Goal: Task Accomplishment & Management: Complete application form

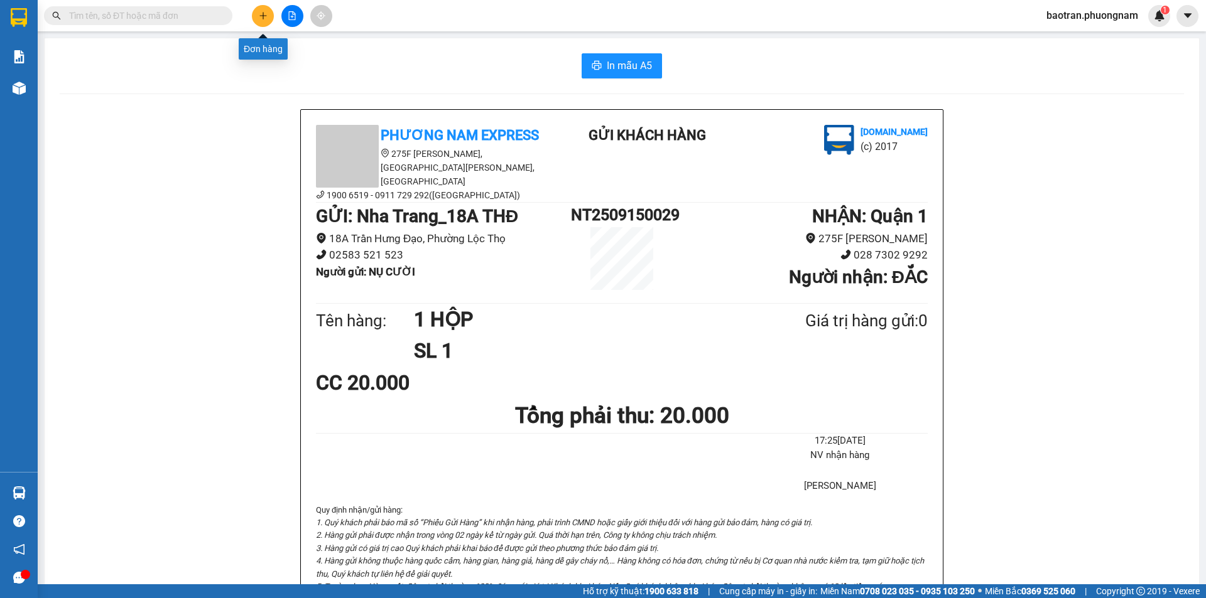
click at [260, 19] on icon "plus" at bounding box center [263, 15] width 9 height 9
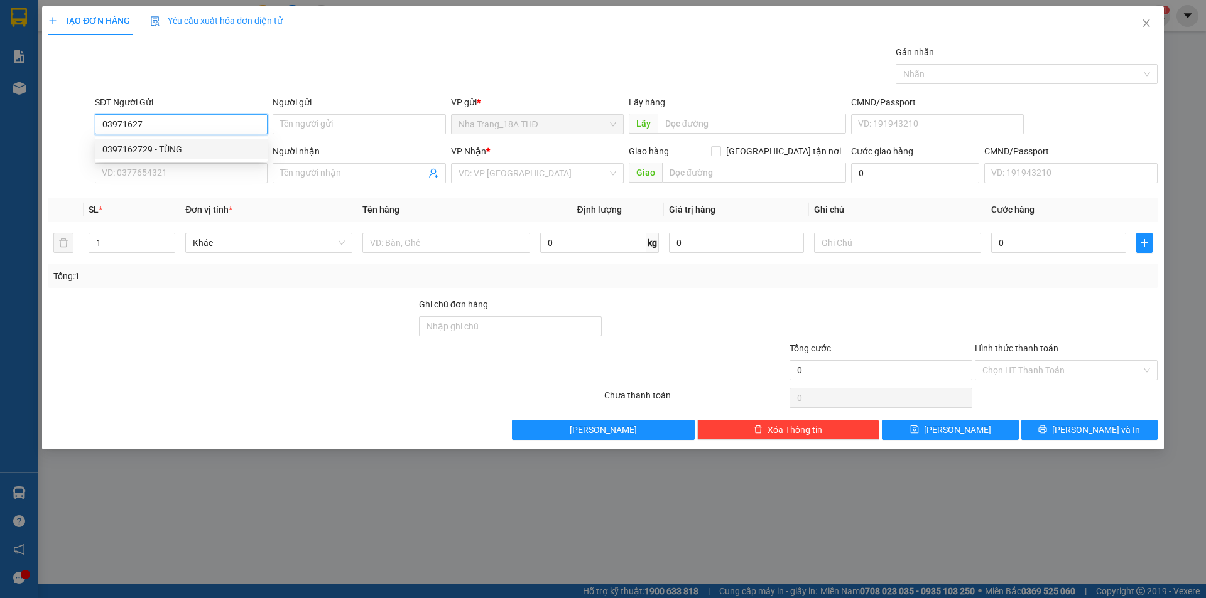
click at [146, 150] on div "0397162729 - TÙNG" at bounding box center [181, 150] width 158 height 14
type input "0397162729"
type input "TÙNG"
type input "0901423413"
type input "LĨNH"
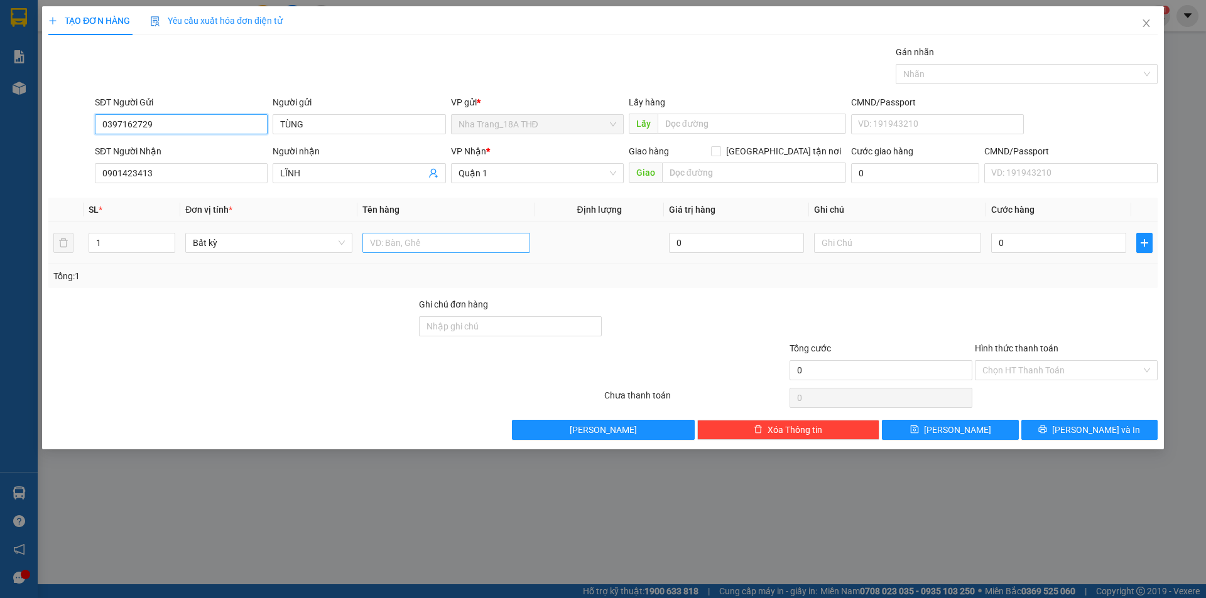
type input "0397162729"
click at [445, 248] on input "text" at bounding box center [445, 243] width 167 height 20
type input "1 TG BKV"
click at [823, 241] on input "text" at bounding box center [897, 243] width 167 height 20
type input "KHÔNG KIỂM"
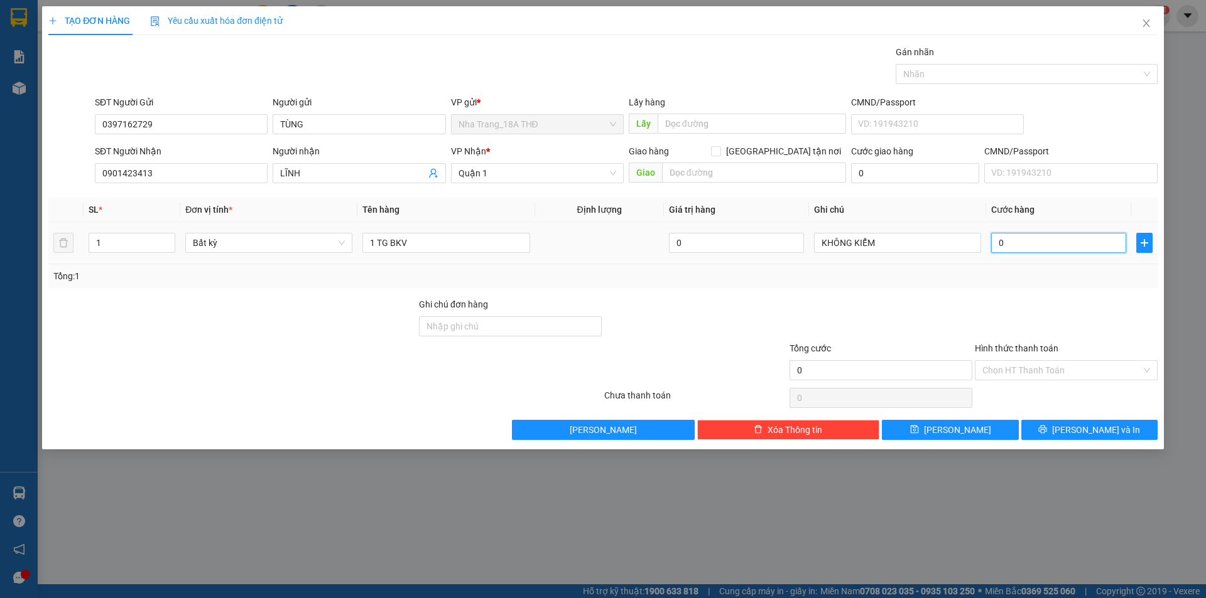
click at [1068, 247] on input "0" at bounding box center [1058, 243] width 135 height 20
type input "3"
type input "30"
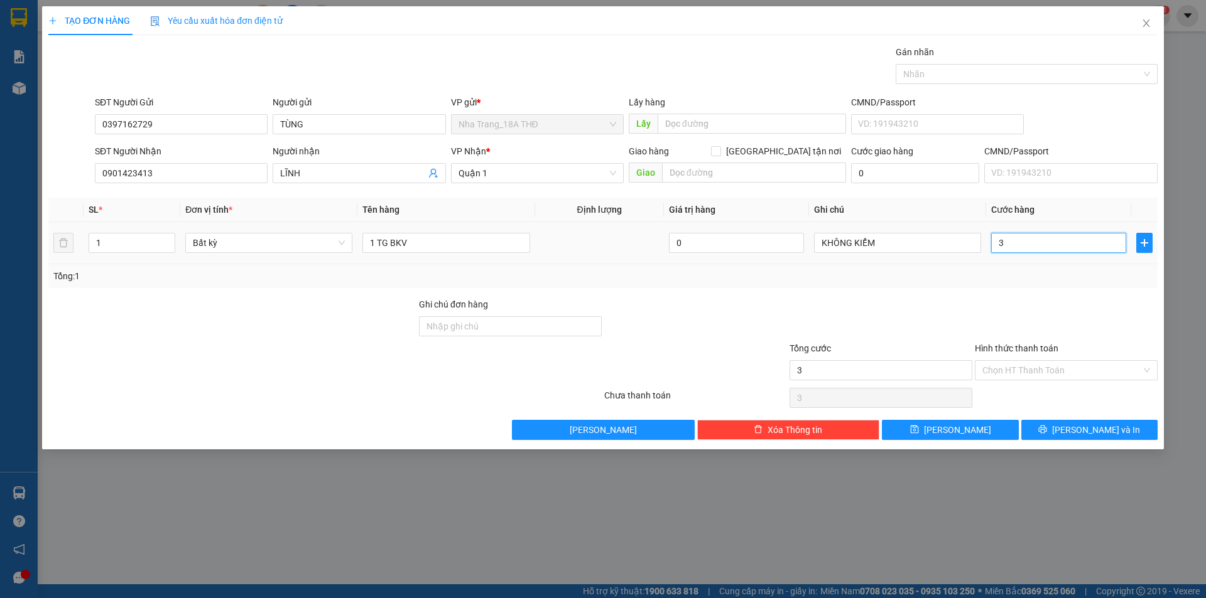
type input "30"
type input "30.000"
click at [861, 268] on div "Tổng: 1" at bounding box center [602, 276] width 1109 height 24
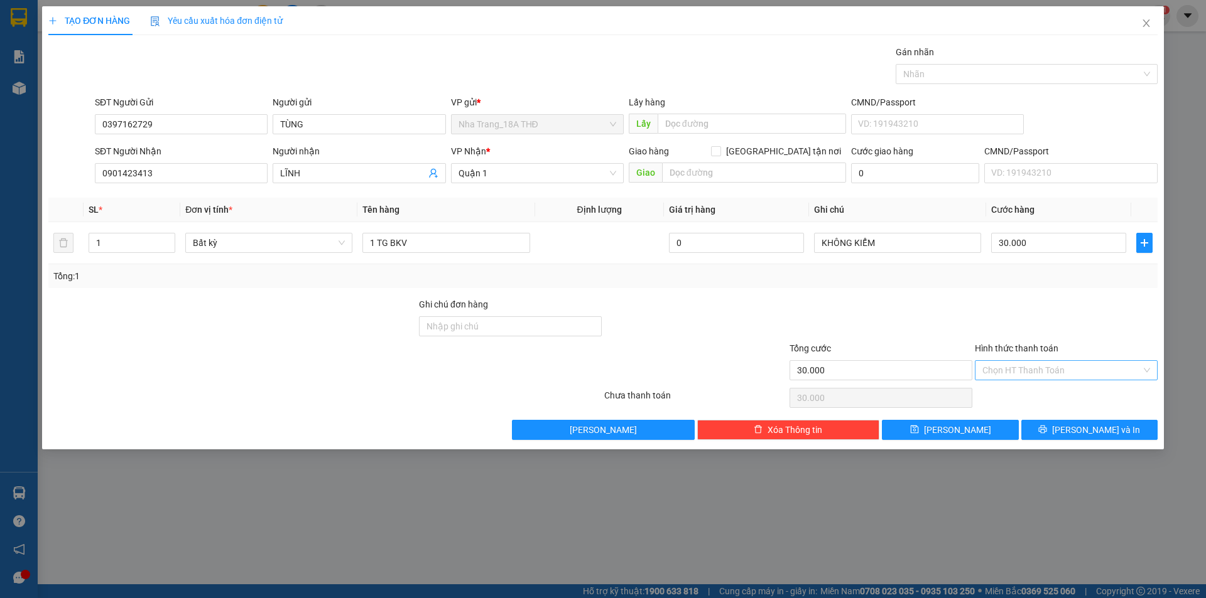
click at [1064, 369] on input "Hình thức thanh toán" at bounding box center [1061, 370] width 159 height 19
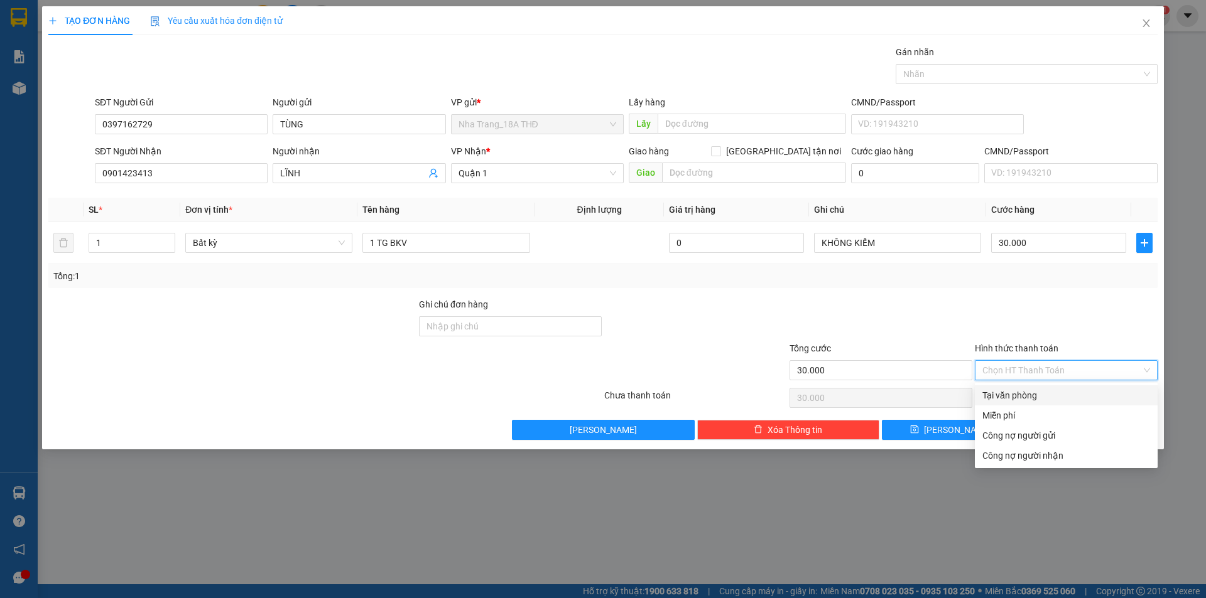
click at [1007, 393] on div "Tại văn phòng" at bounding box center [1066, 396] width 168 height 14
type input "0"
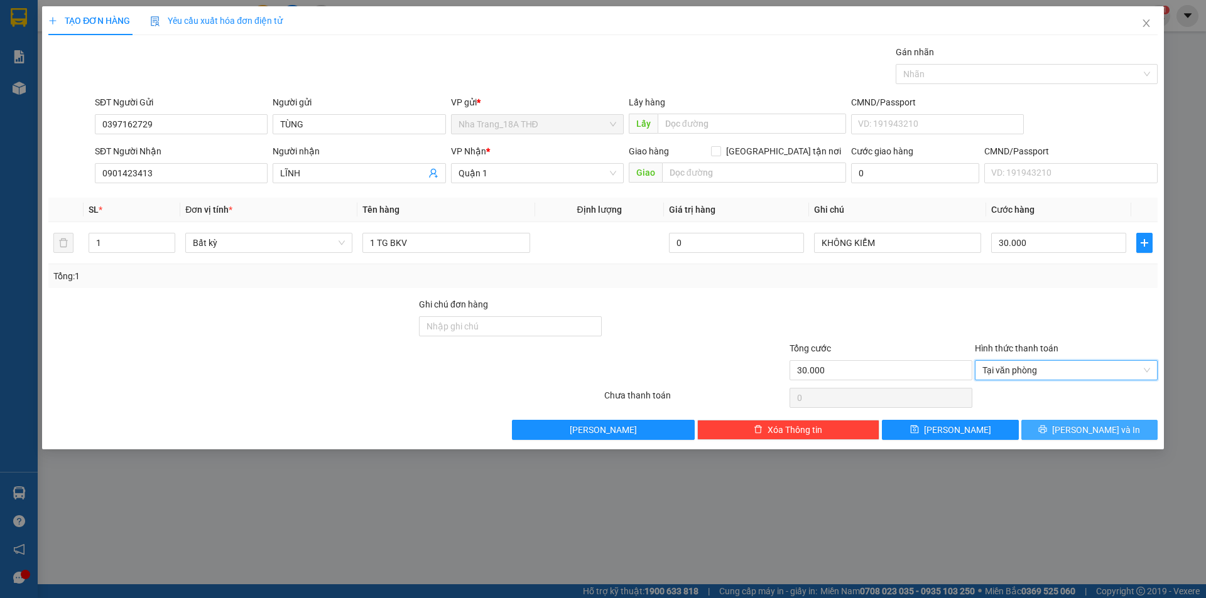
click at [1089, 428] on span "[PERSON_NAME] và In" at bounding box center [1096, 430] width 88 height 14
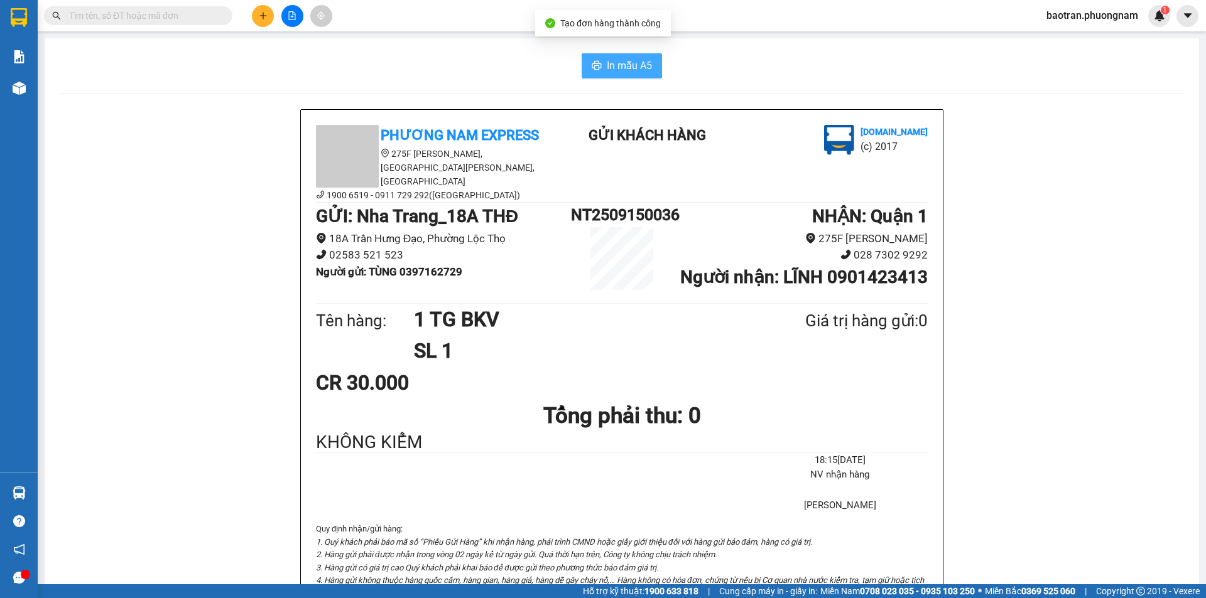
click at [607, 65] on span "In mẫu A5" at bounding box center [629, 66] width 45 height 16
click at [266, 19] on icon "plus" at bounding box center [263, 15] width 9 height 9
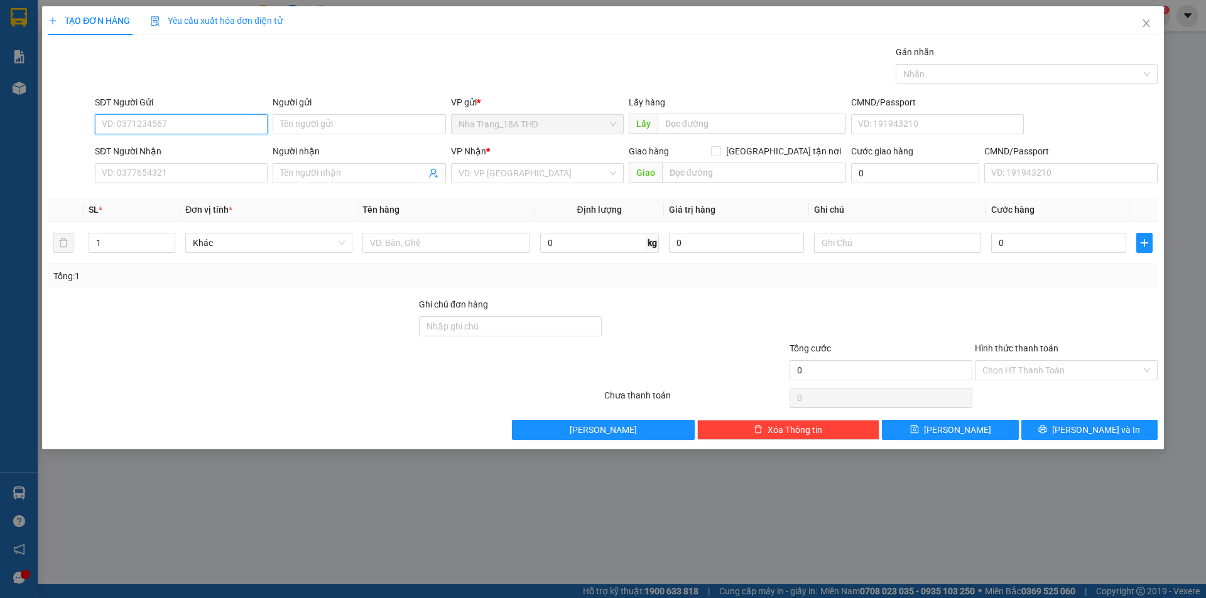
paste input "0912772913"
type input "0912772913"
click at [153, 148] on div "0912772913 - [PERSON_NAME]" at bounding box center [181, 150] width 158 height 14
type input "HƯNG"
type input "0912772913"
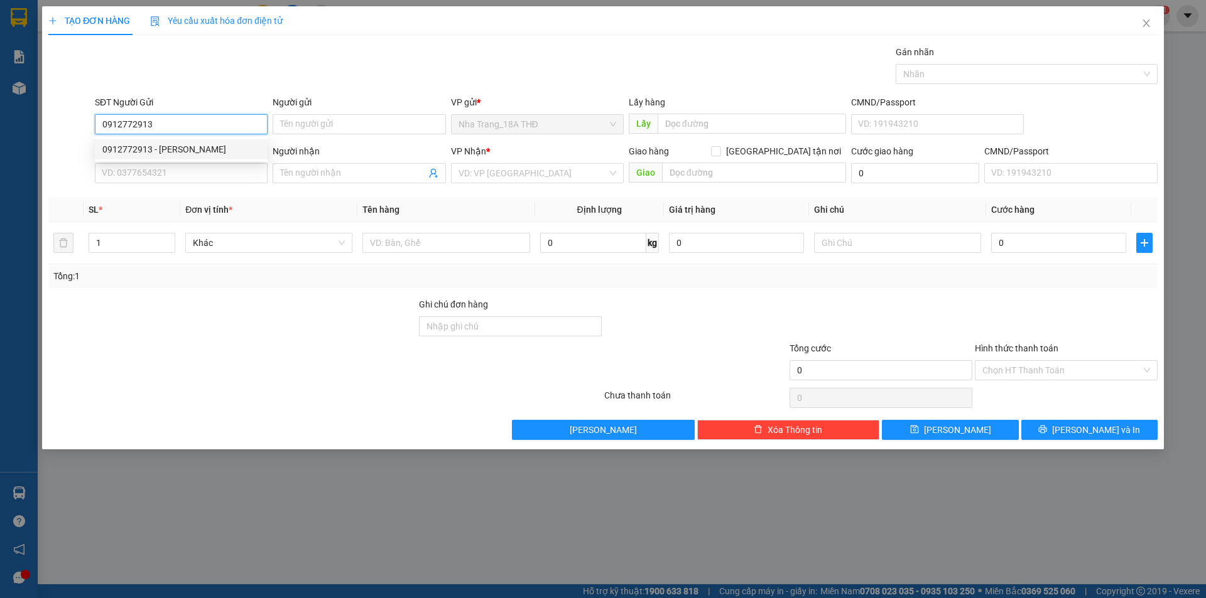
type input "HƯNG"
type input "0912772913"
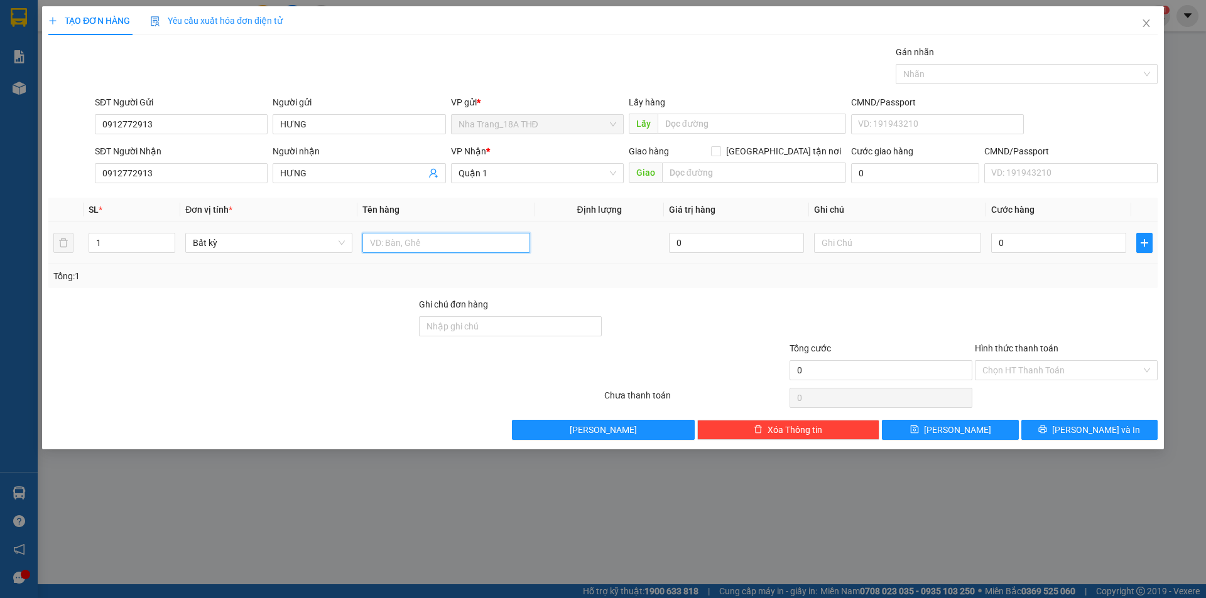
click at [450, 241] on input "text" at bounding box center [445, 243] width 167 height 20
type input "1 GHẾ EM BÉ"
click at [851, 241] on input "text" at bounding box center [897, 243] width 167 height 20
click at [453, 244] on input "1 GHẾ EM BÉ" at bounding box center [445, 243] width 167 height 20
click at [874, 245] on input "TK" at bounding box center [897, 243] width 167 height 20
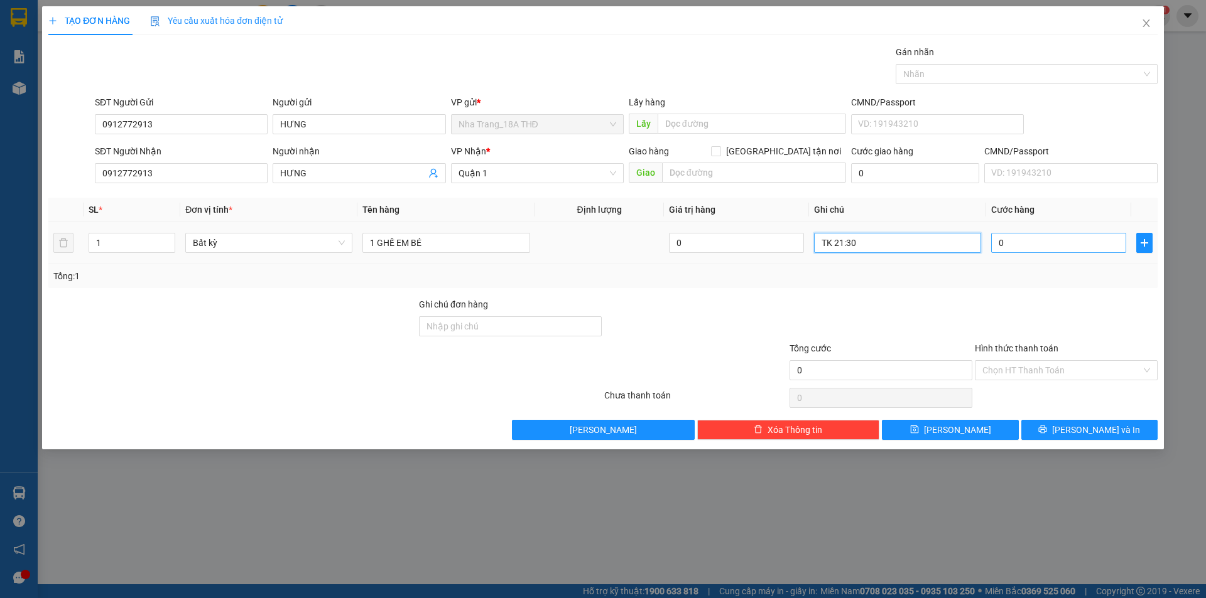
type input "TK 21:30"
click at [1069, 240] on input "0" at bounding box center [1058, 243] width 135 height 20
type input "4"
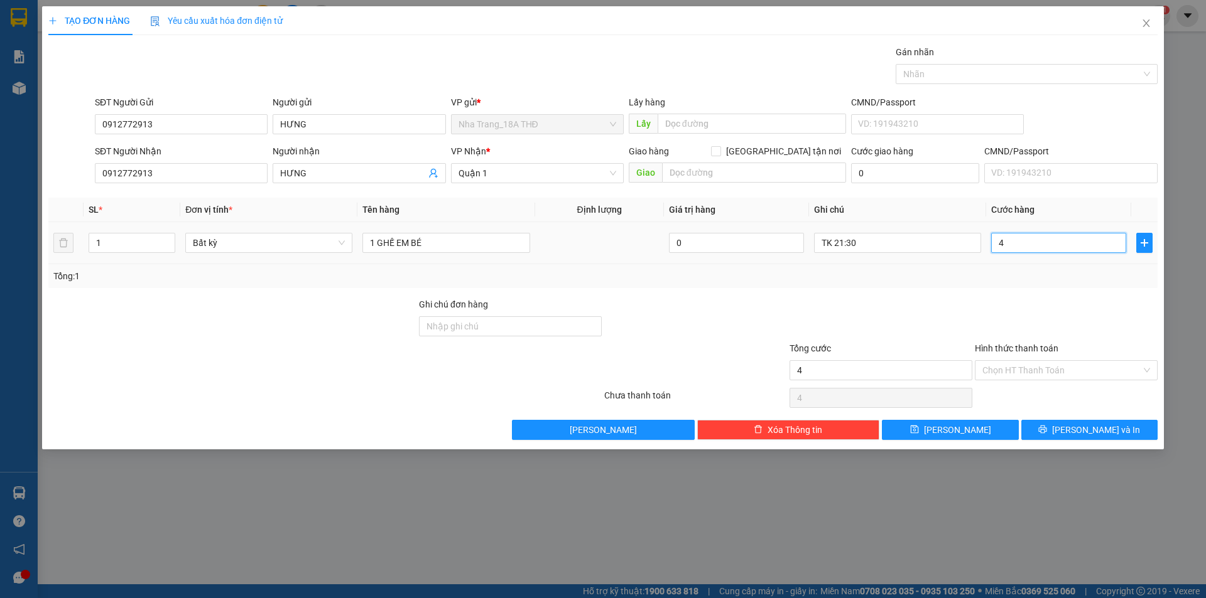
type input "40"
type input "40.000"
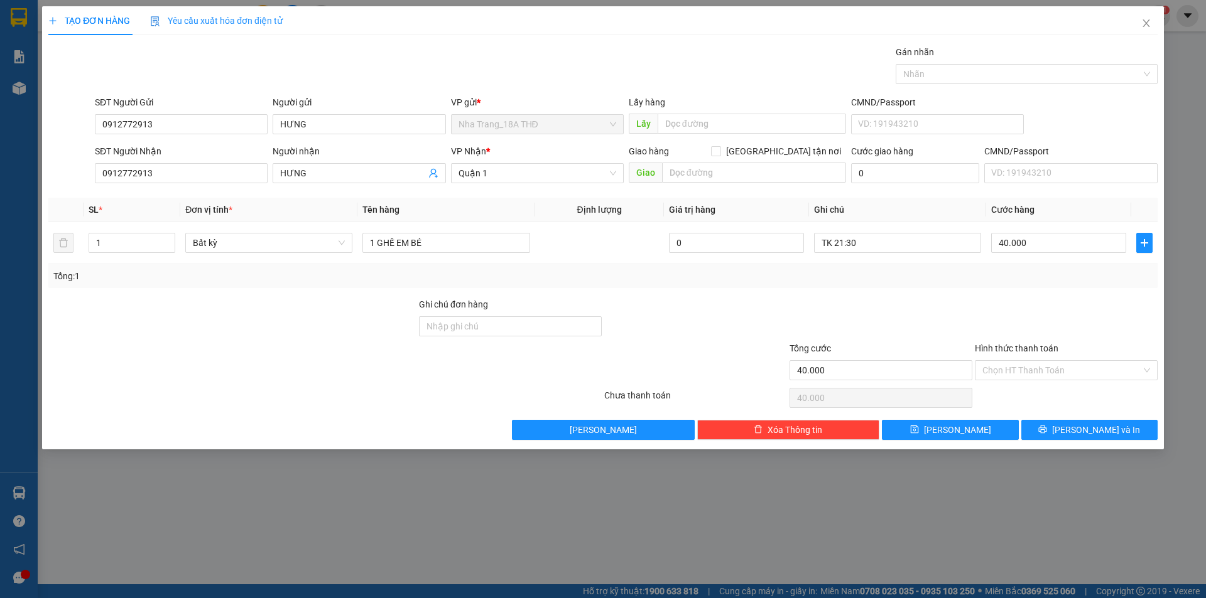
click at [917, 308] on div at bounding box center [880, 320] width 185 height 44
click at [1000, 372] on input "Hình thức thanh toán" at bounding box center [1061, 370] width 159 height 19
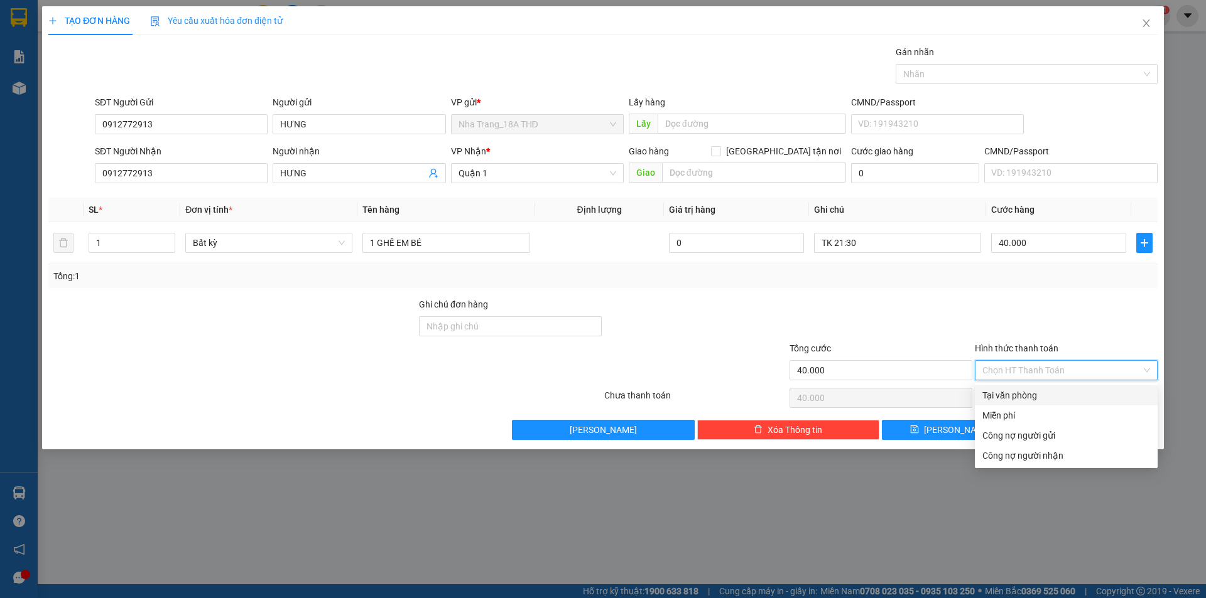
click at [1004, 398] on div "Tại văn phòng" at bounding box center [1066, 396] width 168 height 14
type input "0"
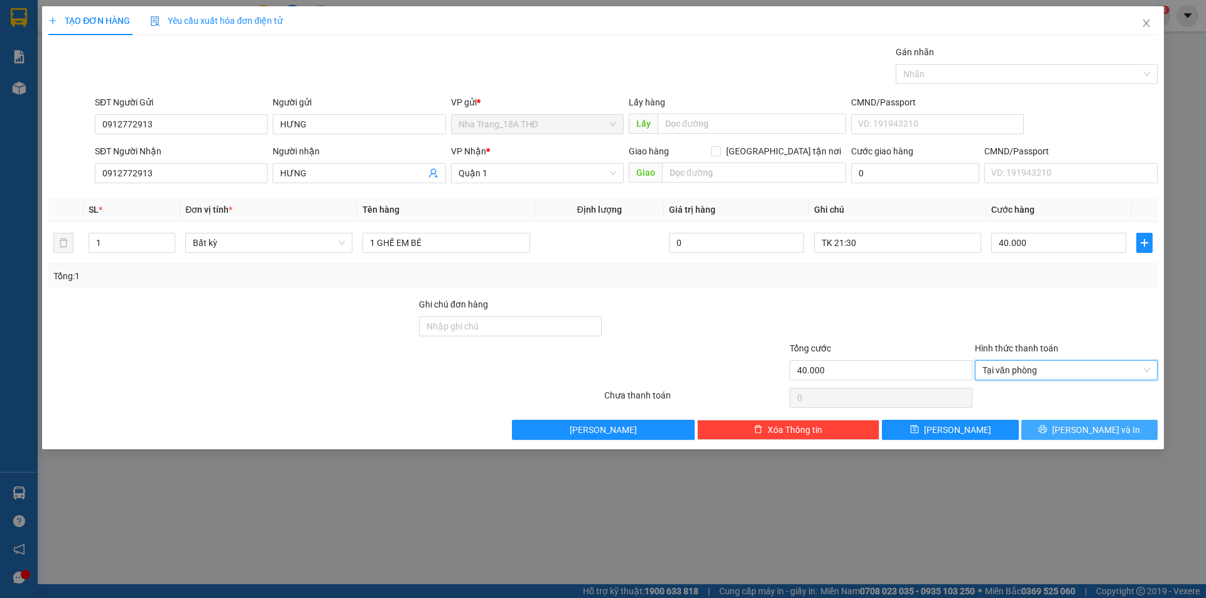
click at [1059, 425] on button "[PERSON_NAME] và In" at bounding box center [1089, 430] width 136 height 20
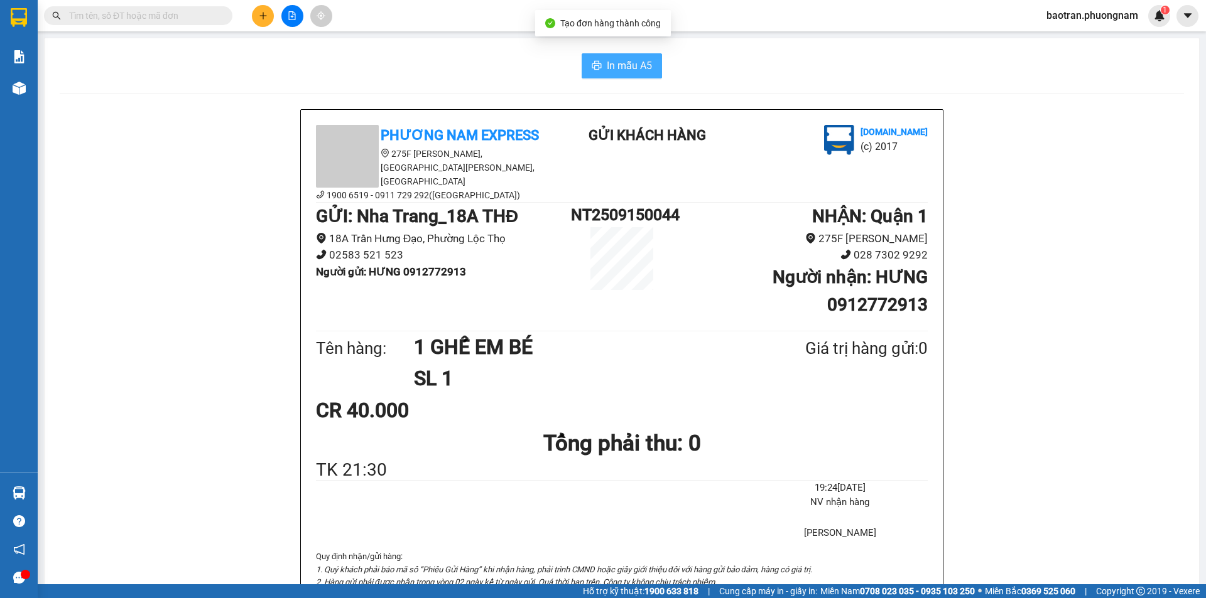
click at [600, 60] on button "In mẫu A5" at bounding box center [622, 65] width 80 height 25
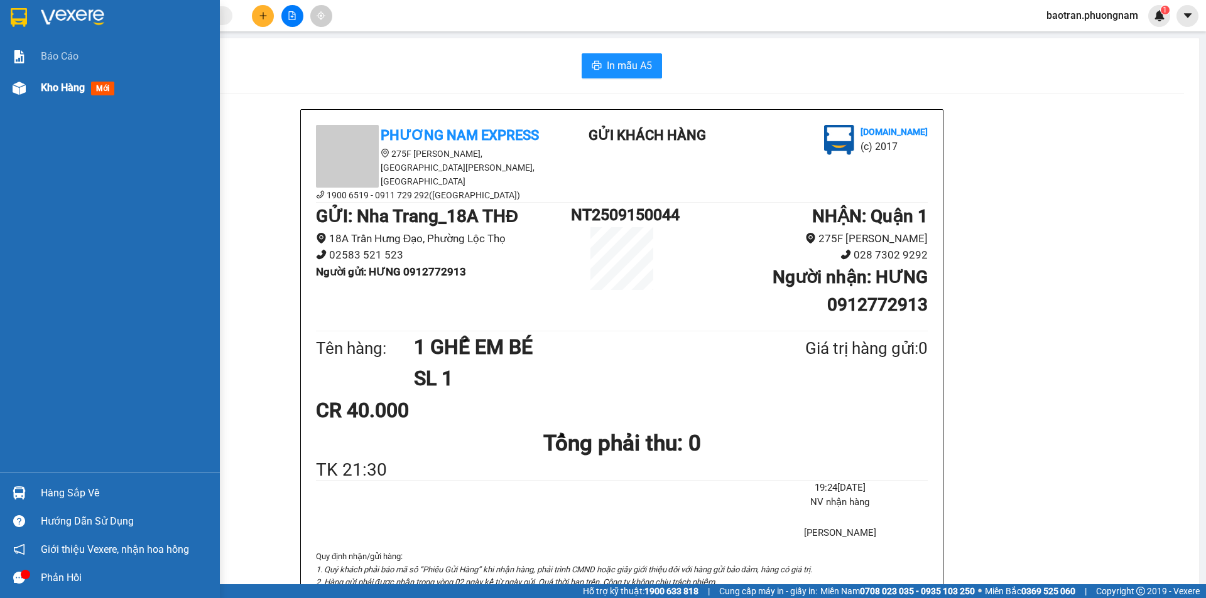
click at [55, 88] on span "Kho hàng" at bounding box center [63, 88] width 44 height 12
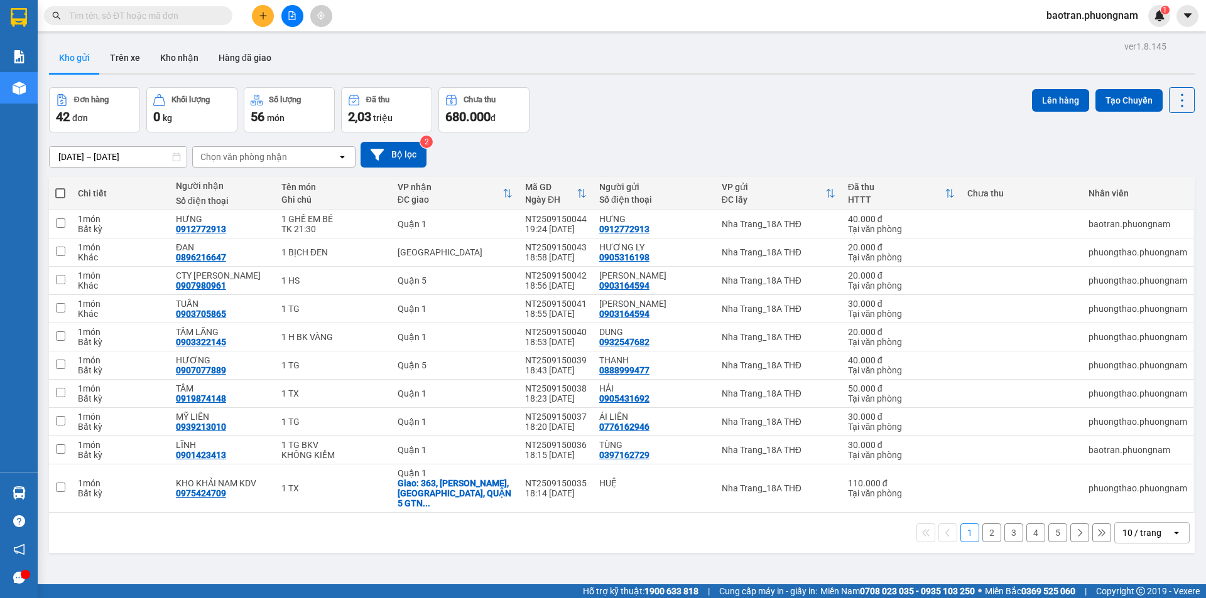
click at [1128, 529] on div "10 / trang" at bounding box center [1143, 533] width 57 height 20
click at [1118, 494] on span "100 / trang" at bounding box center [1137, 495] width 45 height 13
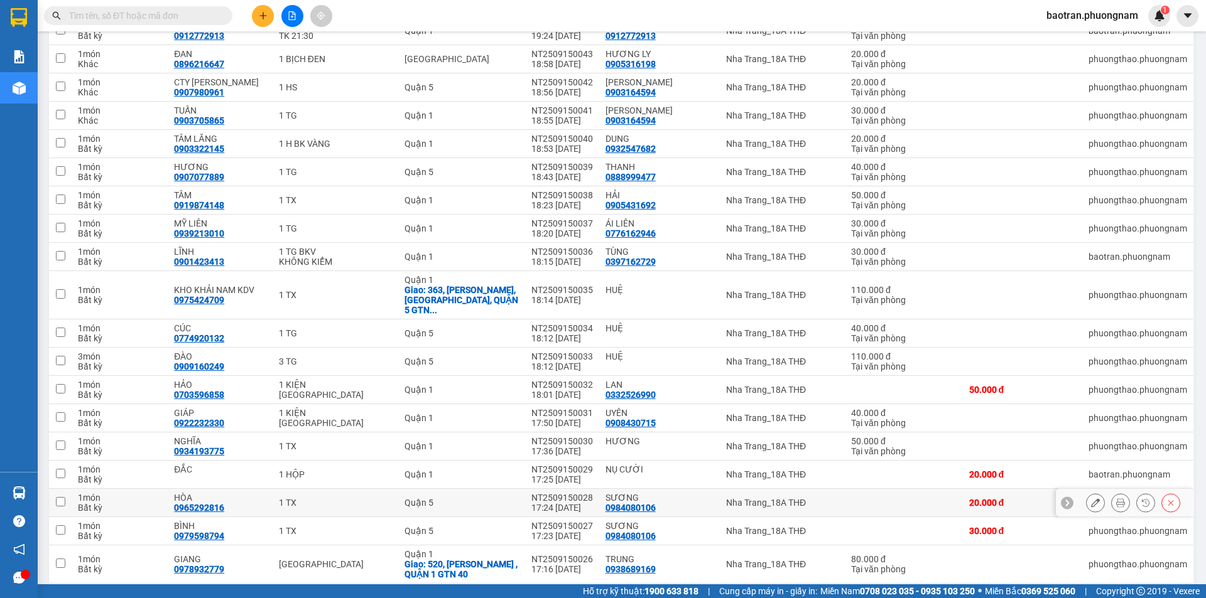
scroll to position [65, 0]
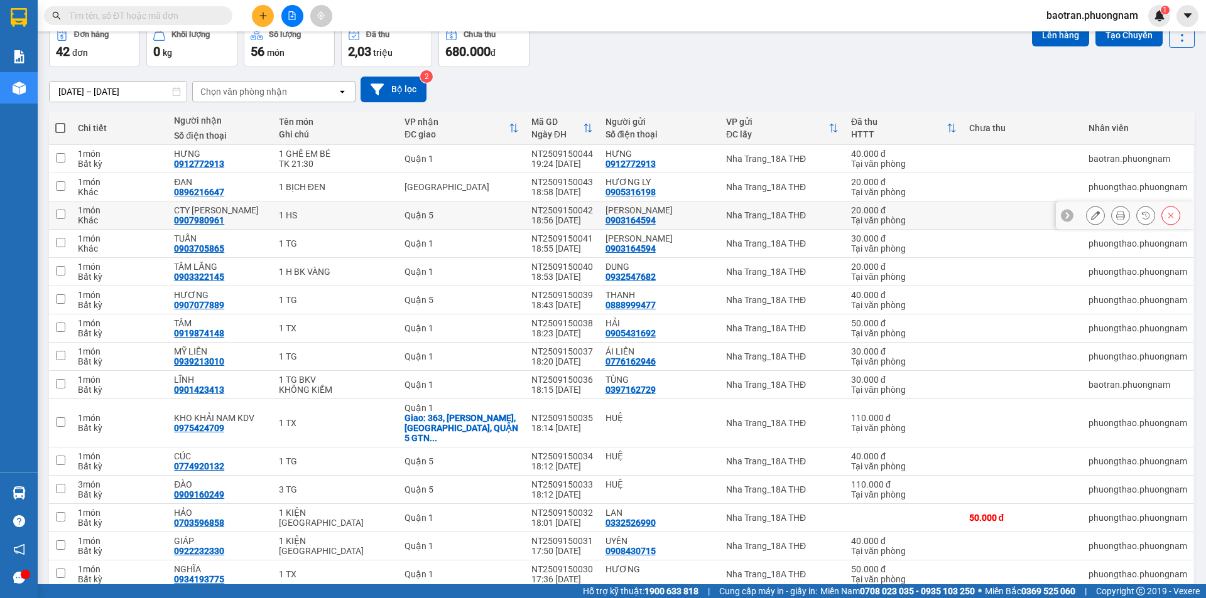
click at [1091, 216] on icon at bounding box center [1095, 215] width 9 height 9
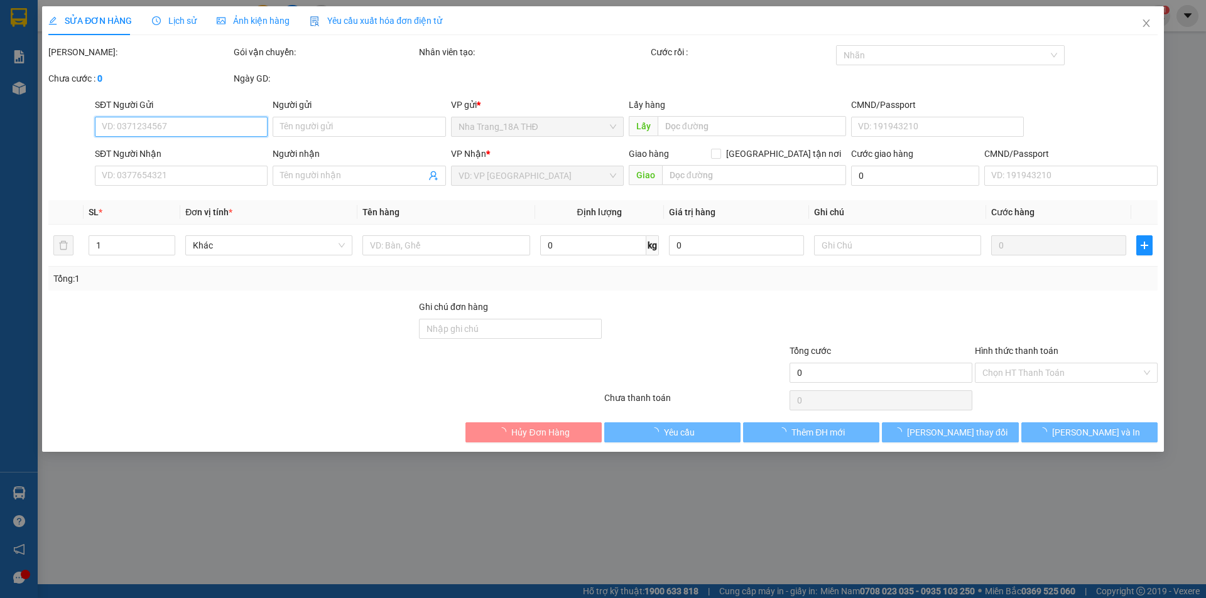
type input "0903164594"
type input "[PERSON_NAME]"
type input "0907980961"
type input "CTY [PERSON_NAME]"
type input "20.000"
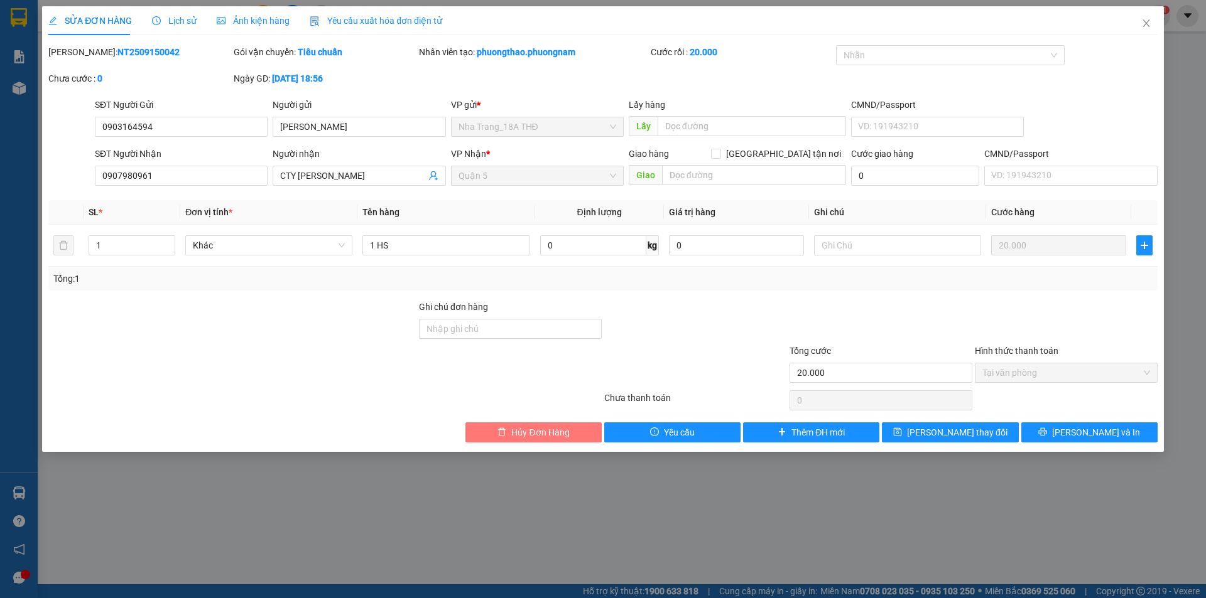
click at [489, 432] on button "Hủy Đơn Hàng" at bounding box center [533, 433] width 136 height 20
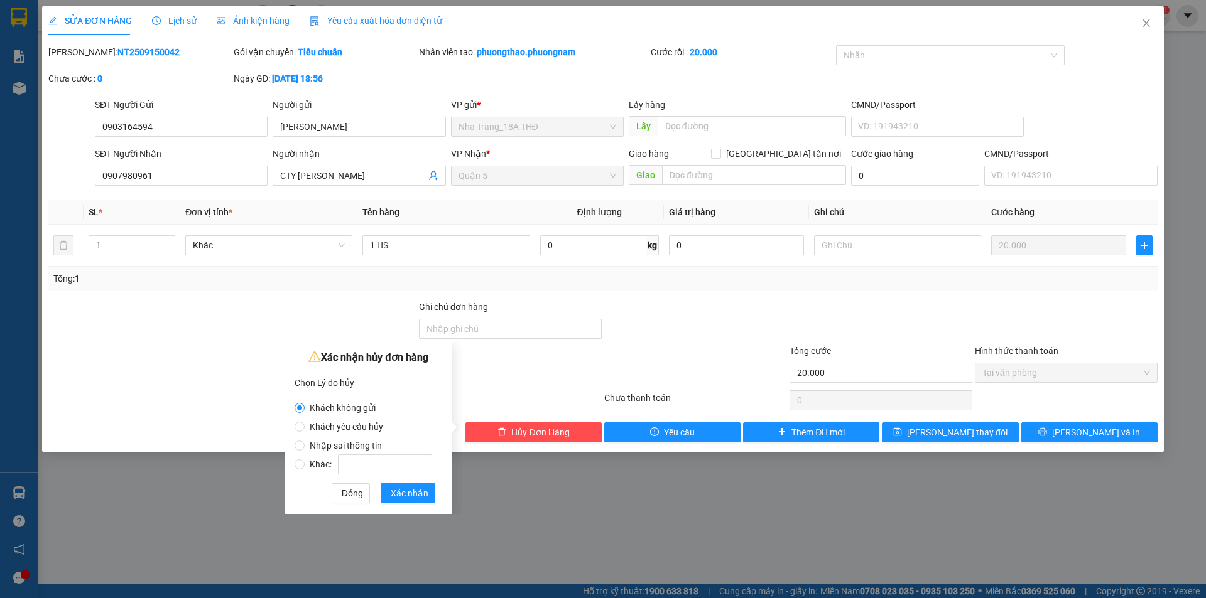
click at [355, 445] on span "Nhập sai thông tin" at bounding box center [346, 446] width 82 height 10
click at [305, 445] on input "Nhập sai thông tin" at bounding box center [300, 446] width 10 height 10
radio input "true"
radio input "false"
click at [409, 495] on span "Xác nhận" at bounding box center [410, 494] width 38 height 14
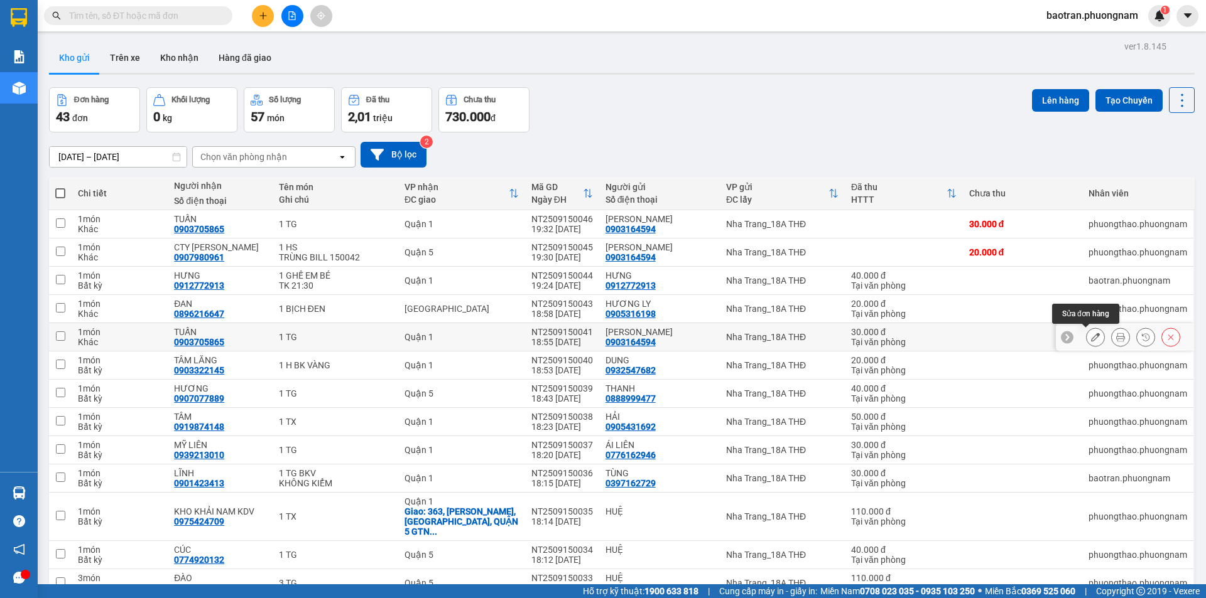
click at [1091, 338] on icon at bounding box center [1095, 337] width 9 height 9
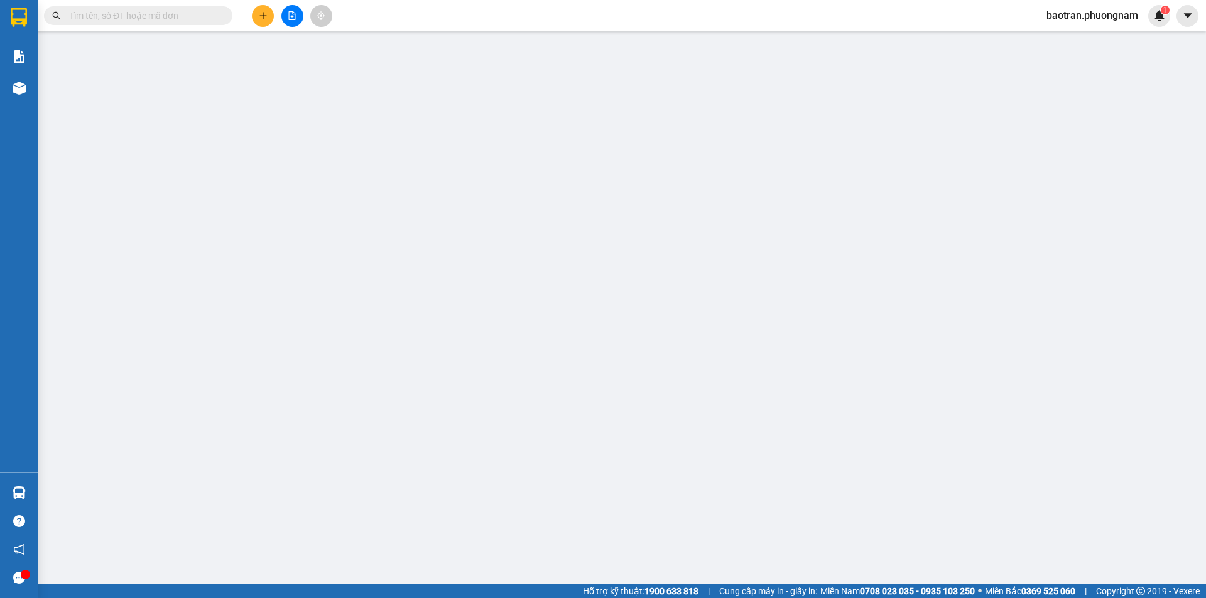
type input "0903164594"
type input "[PERSON_NAME]"
type input "0903705865"
type input "TUẤN"
type input "30.000"
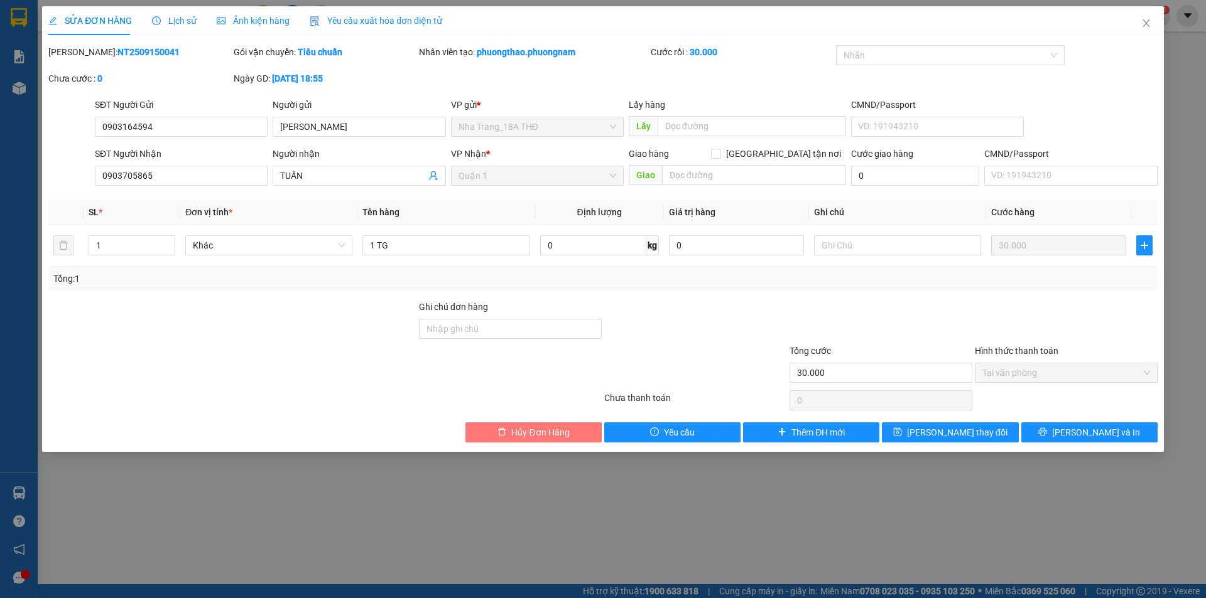
click at [524, 432] on span "Hủy Đơn Hàng" at bounding box center [540, 433] width 58 height 14
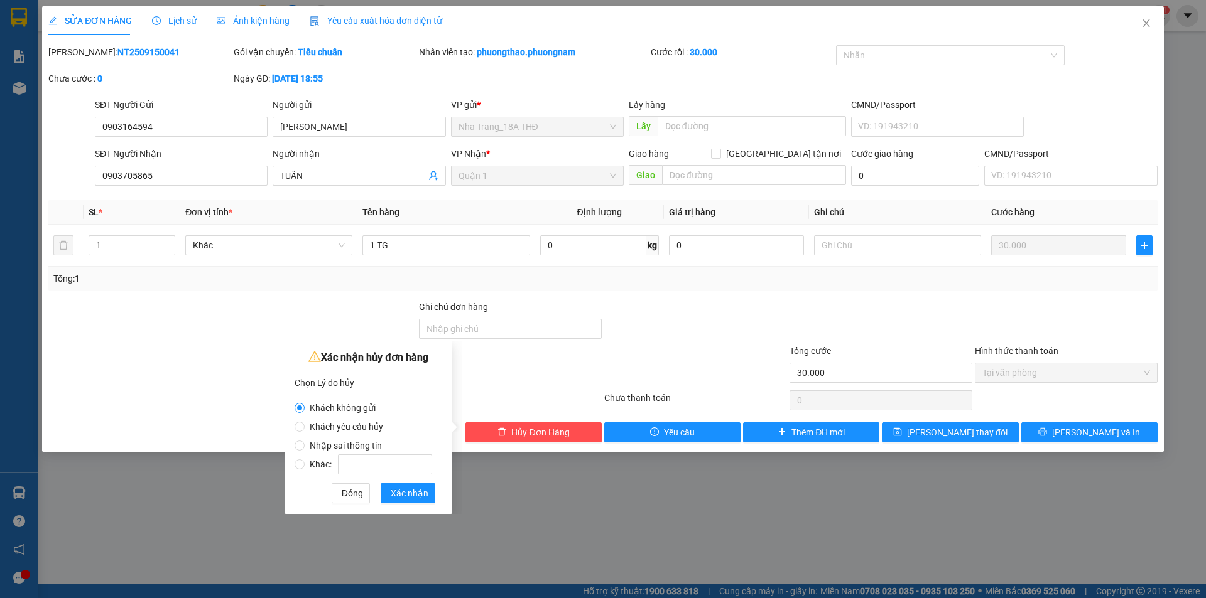
click at [347, 441] on span "Nhập sai thông tin" at bounding box center [346, 446] width 82 height 10
click at [305, 441] on input "Nhập sai thông tin" at bounding box center [300, 446] width 10 height 10
radio input "true"
radio input "false"
click at [416, 491] on span "Xác nhận" at bounding box center [410, 494] width 38 height 14
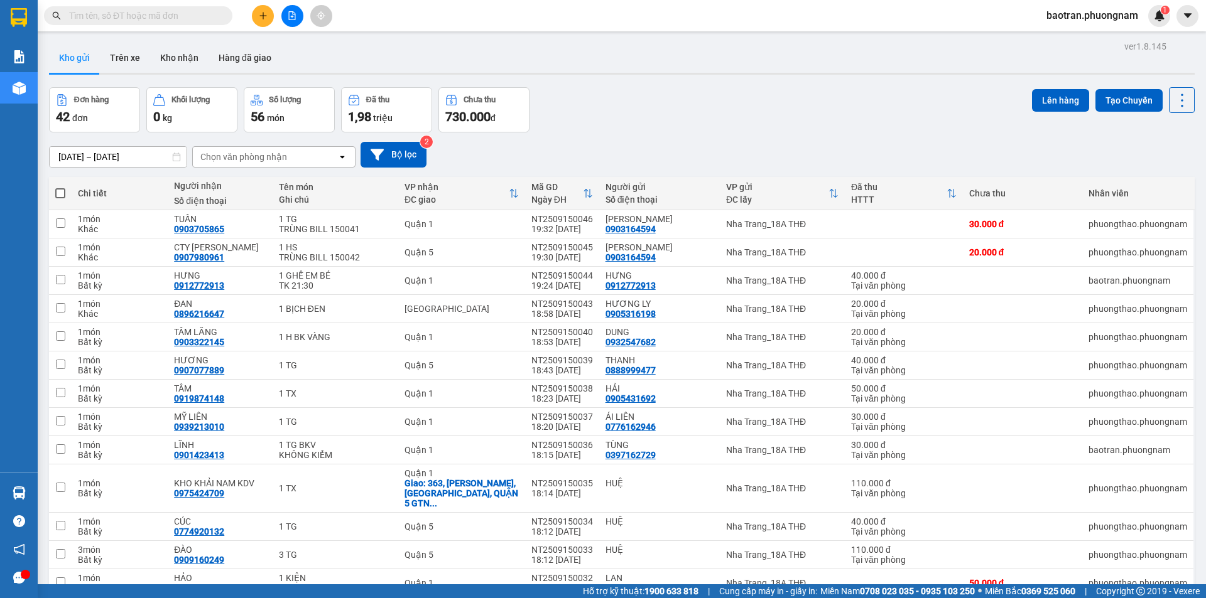
click at [60, 191] on span at bounding box center [60, 193] width 10 height 10
click at [60, 187] on input "checkbox" at bounding box center [60, 187] width 0 height 0
checkbox input "true"
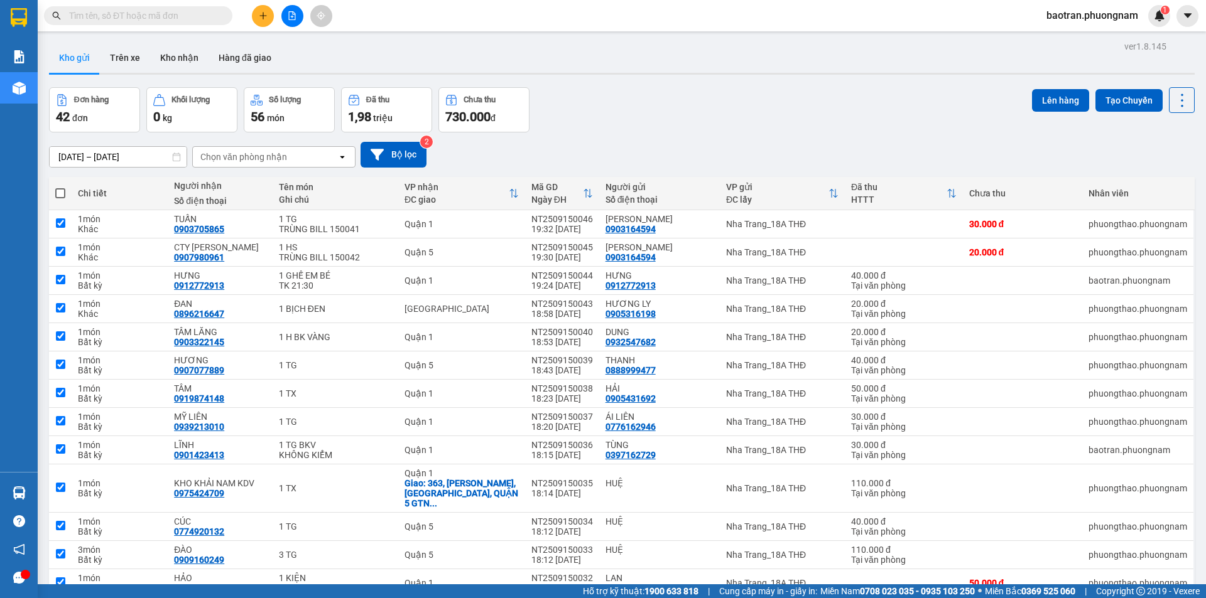
checkbox input "true"
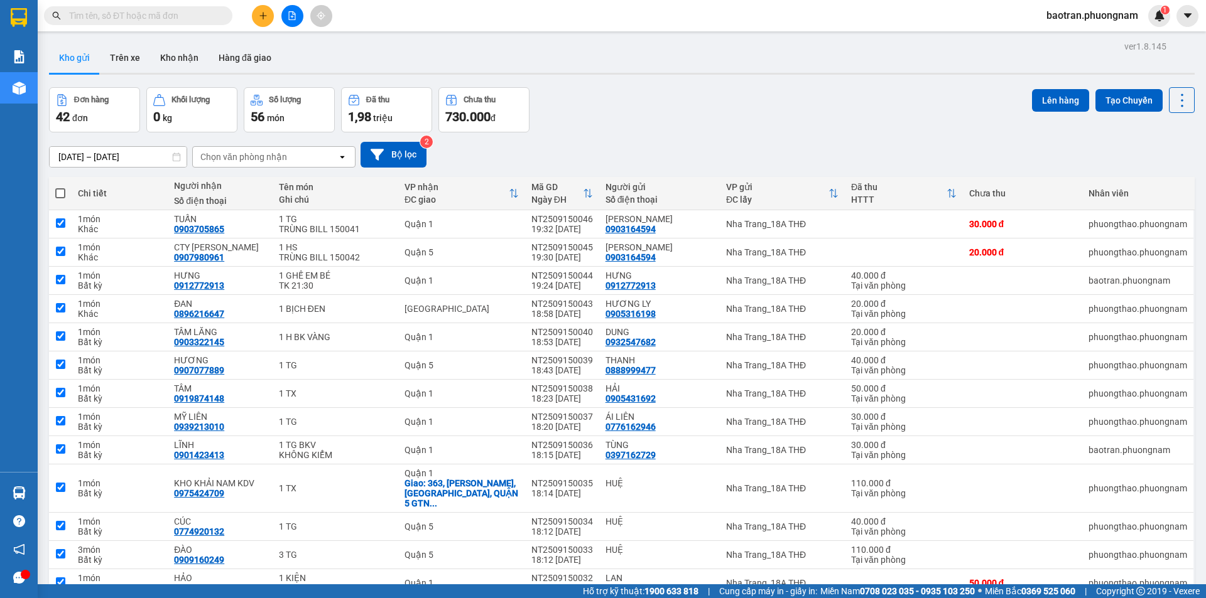
checkbox input "true"
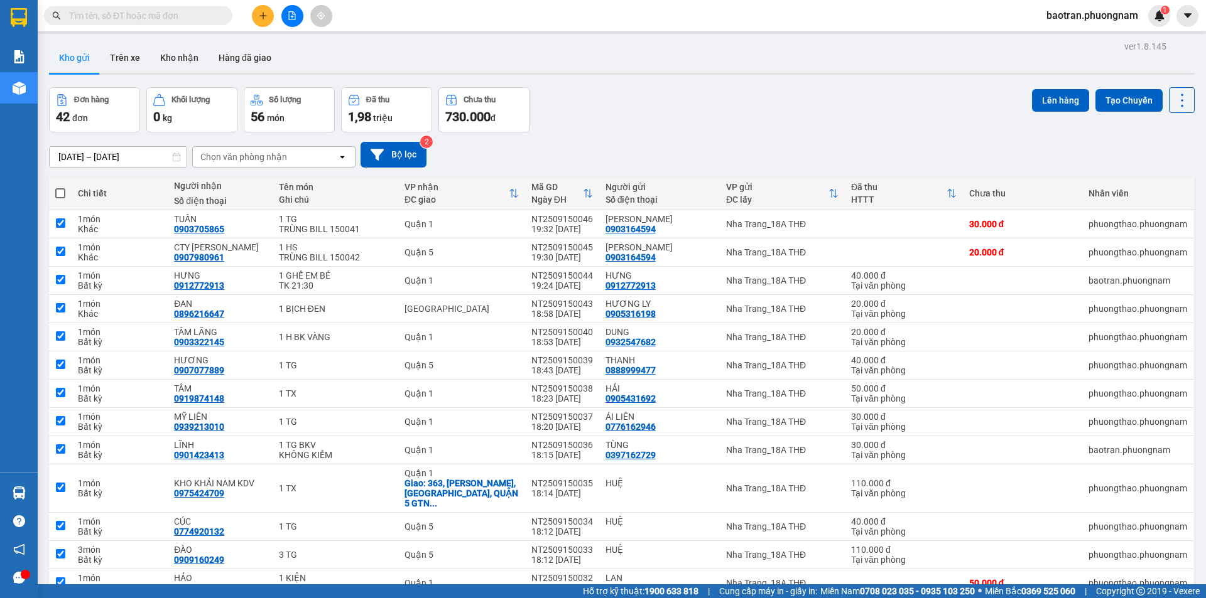
checkbox input "true"
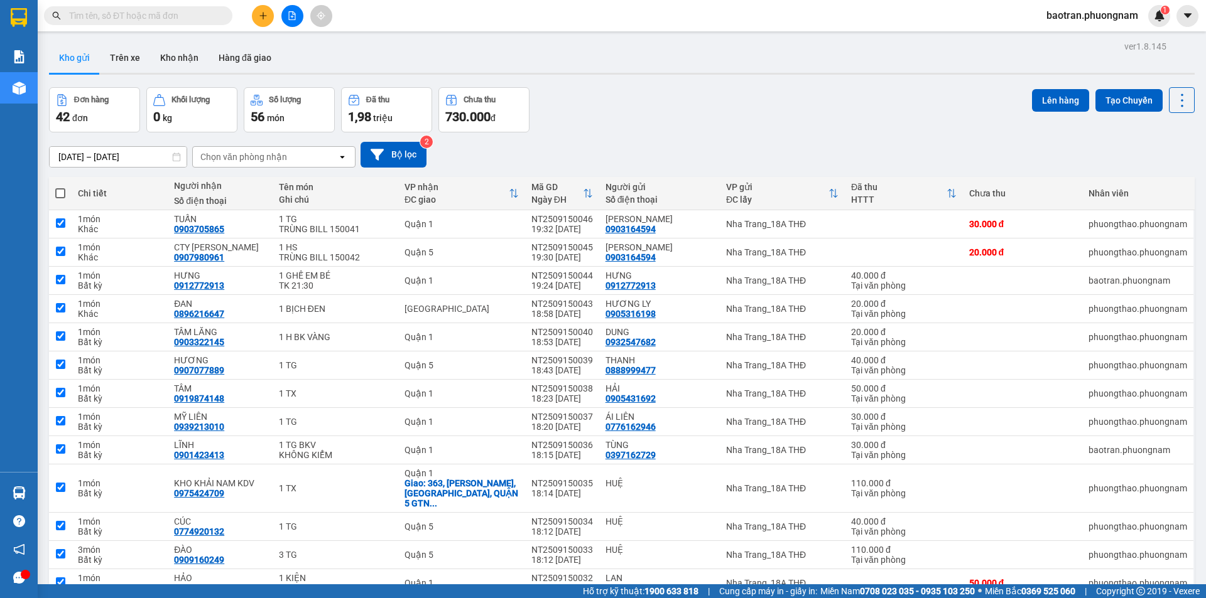
checkbox input "true"
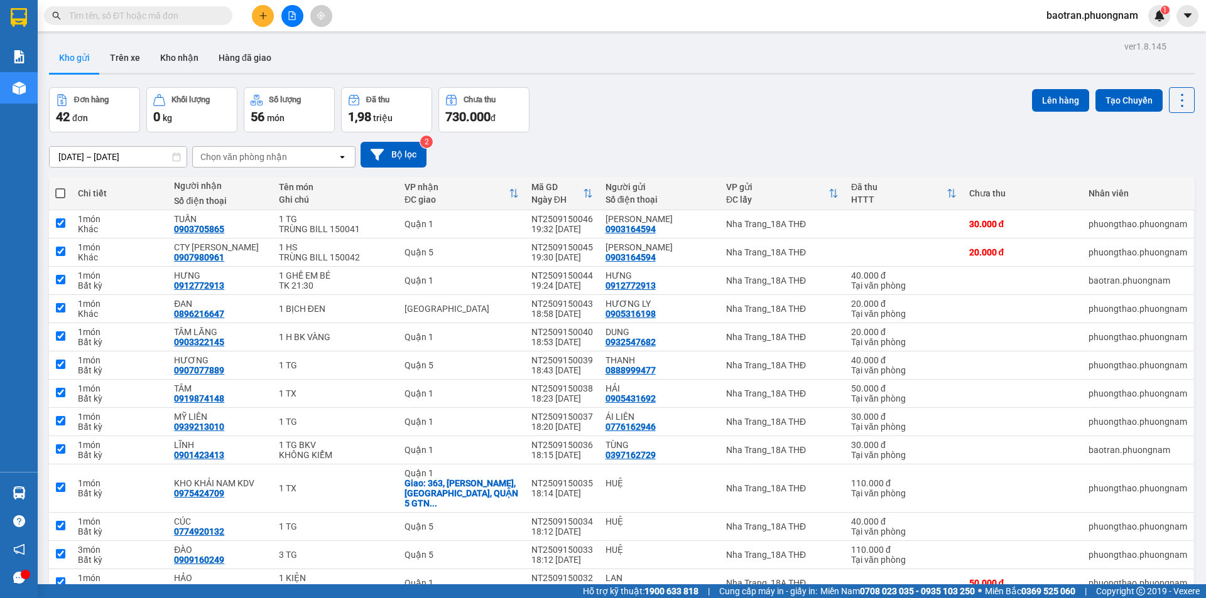
checkbox input "true"
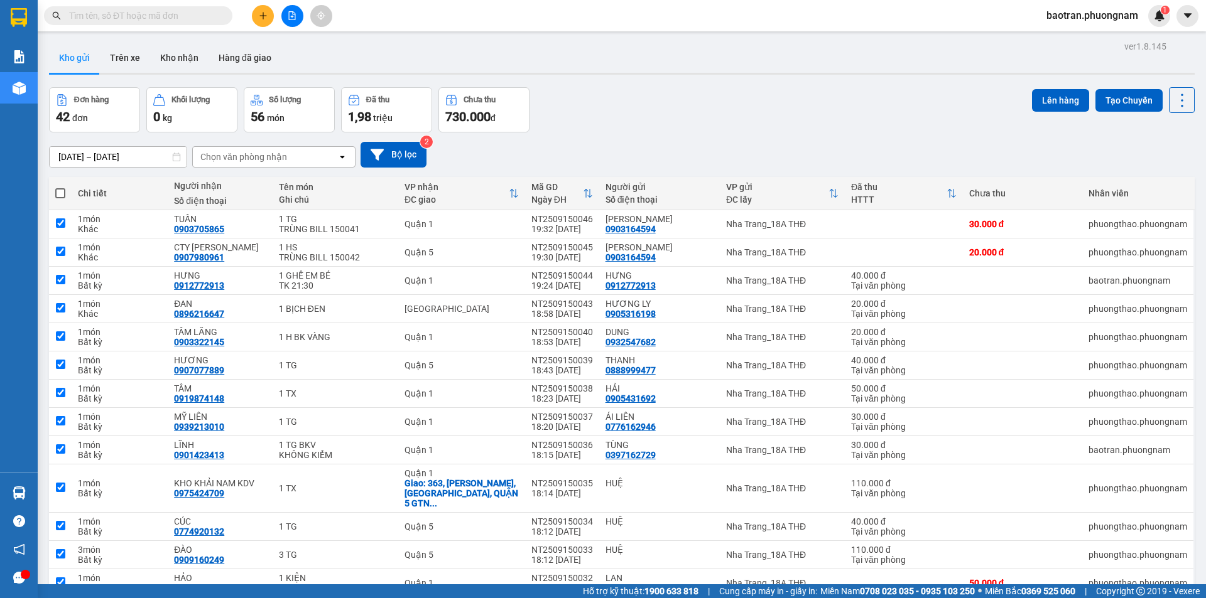
checkbox input "true"
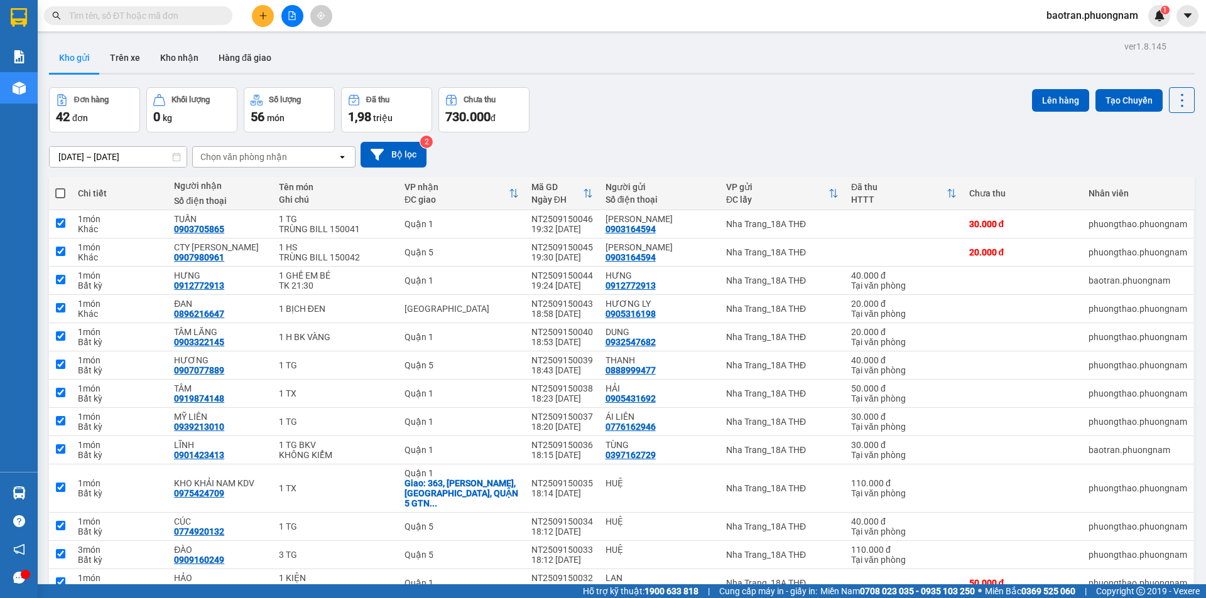
checkbox input "true"
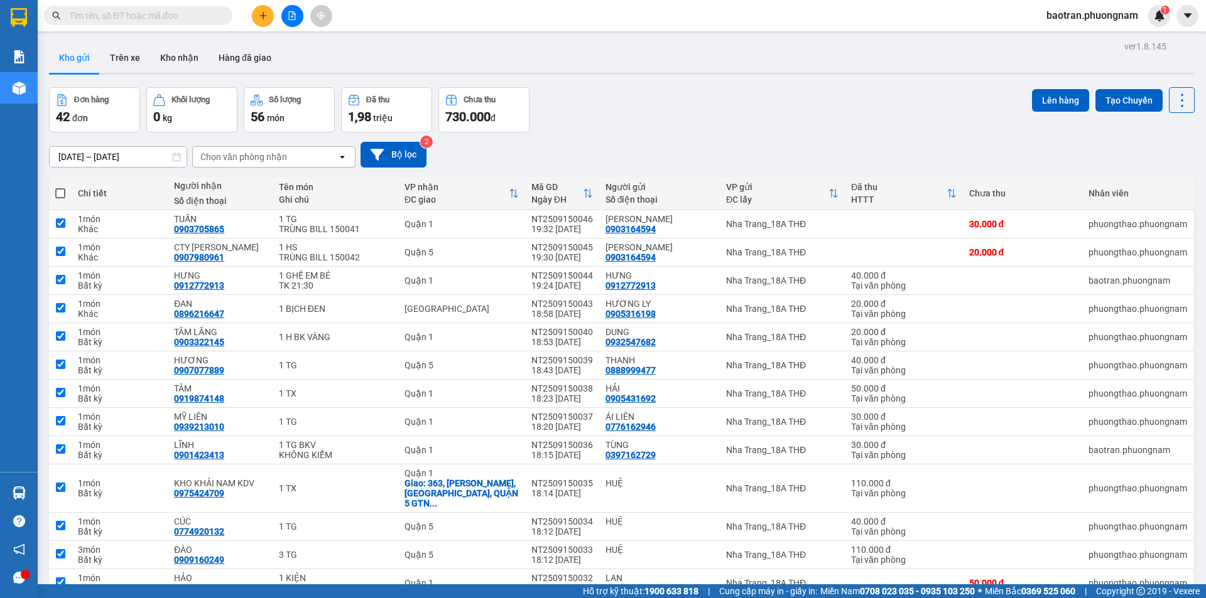
checkbox input "true"
